Goal: Task Accomplishment & Management: Manage account settings

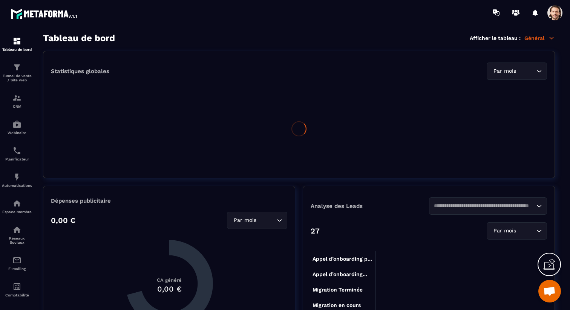
click at [559, 14] on span at bounding box center [554, 12] width 15 height 15
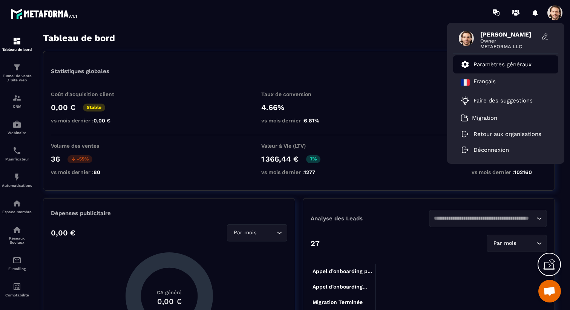
click at [489, 61] on p "Paramètres généraux" at bounding box center [502, 64] width 58 height 7
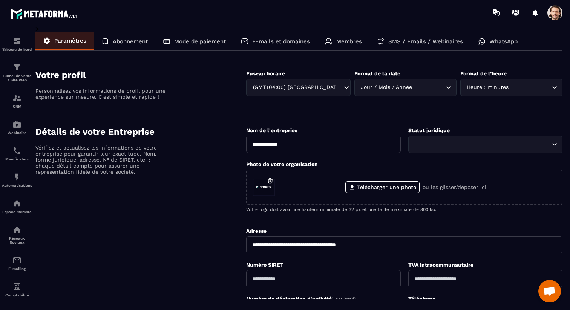
click at [500, 43] on p "WhatsApp" at bounding box center [503, 41] width 28 height 7
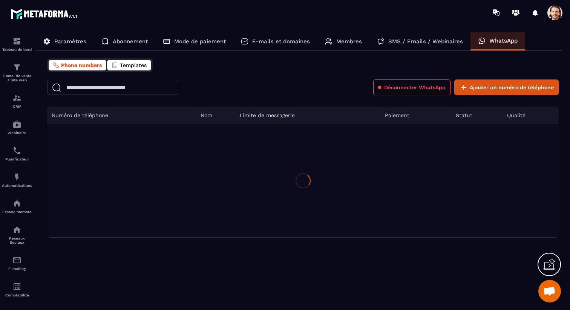
click at [142, 68] on button "Templates" at bounding box center [129, 65] width 44 height 11
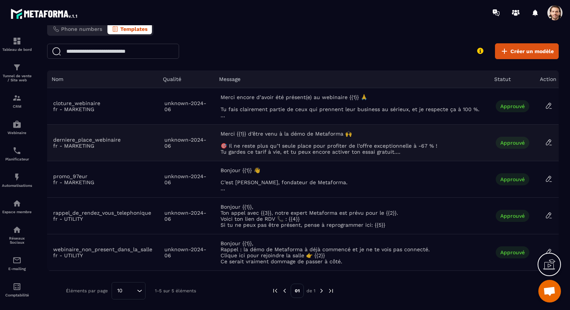
scroll to position [45, 0]
click at [547, 212] on icon at bounding box center [549, 216] width 8 height 8
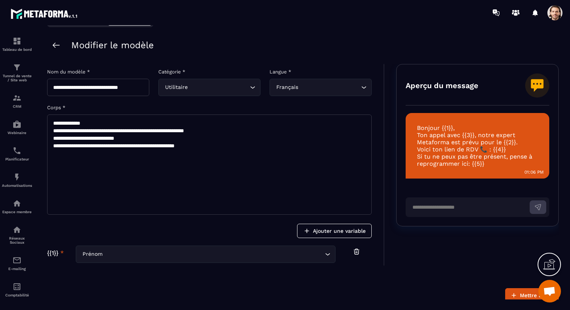
click at [257, 151] on textarea "**********" at bounding box center [209, 165] width 324 height 100
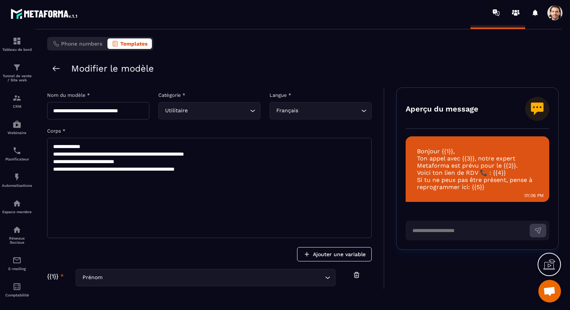
scroll to position [4, 0]
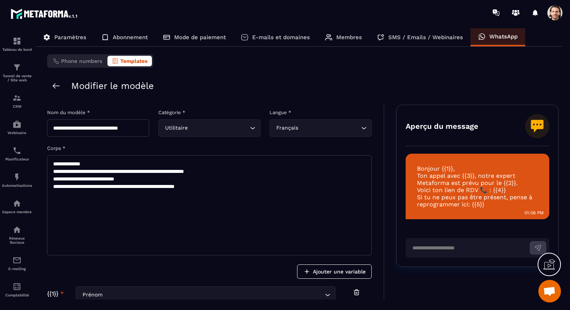
click at [552, 19] on span at bounding box center [554, 12] width 15 height 15
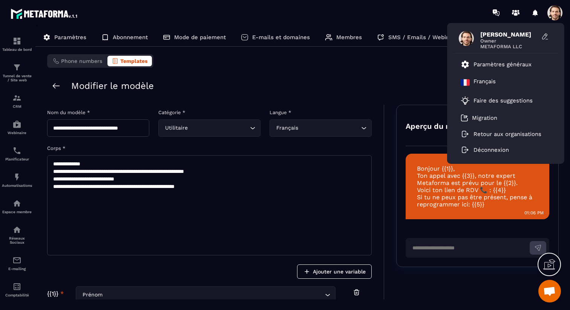
click at [376, 24] on div "[PERSON_NAME] Owner METAFORMA LLC Paramètres généraux Français Faire des sugges…" at bounding box center [329, 12] width 481 height 25
